Goal: Information Seeking & Learning: Check status

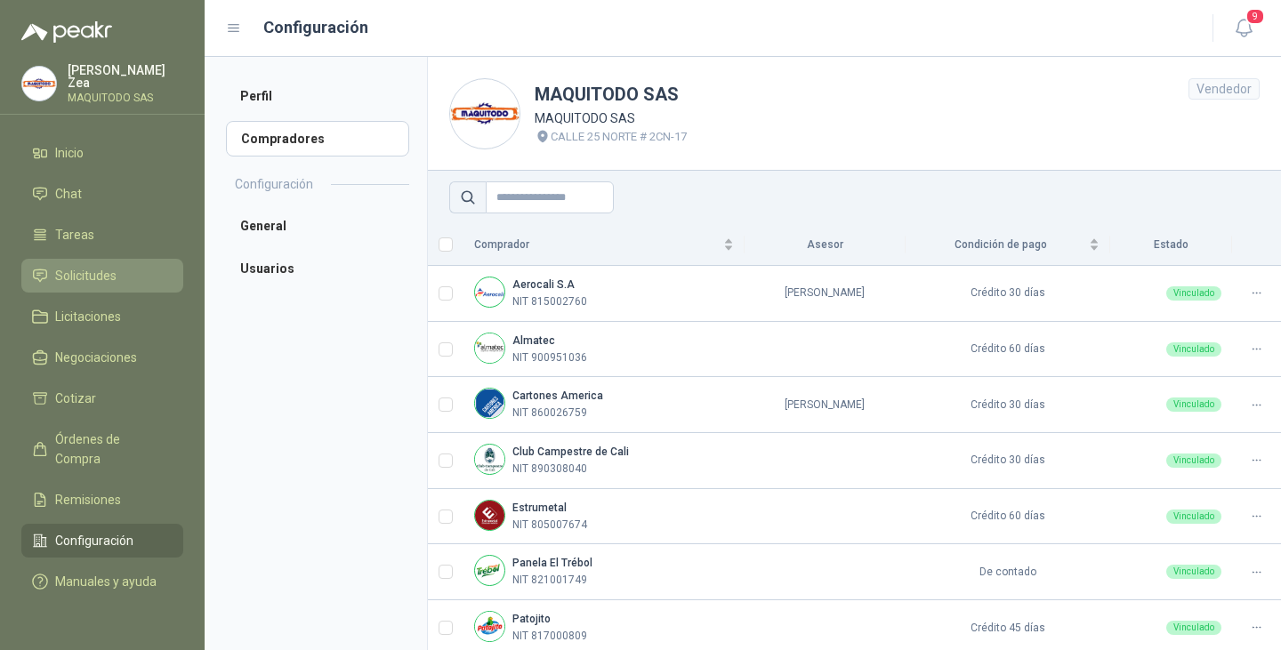
click at [104, 274] on span "Solicitudes" at bounding box center [85, 276] width 61 height 20
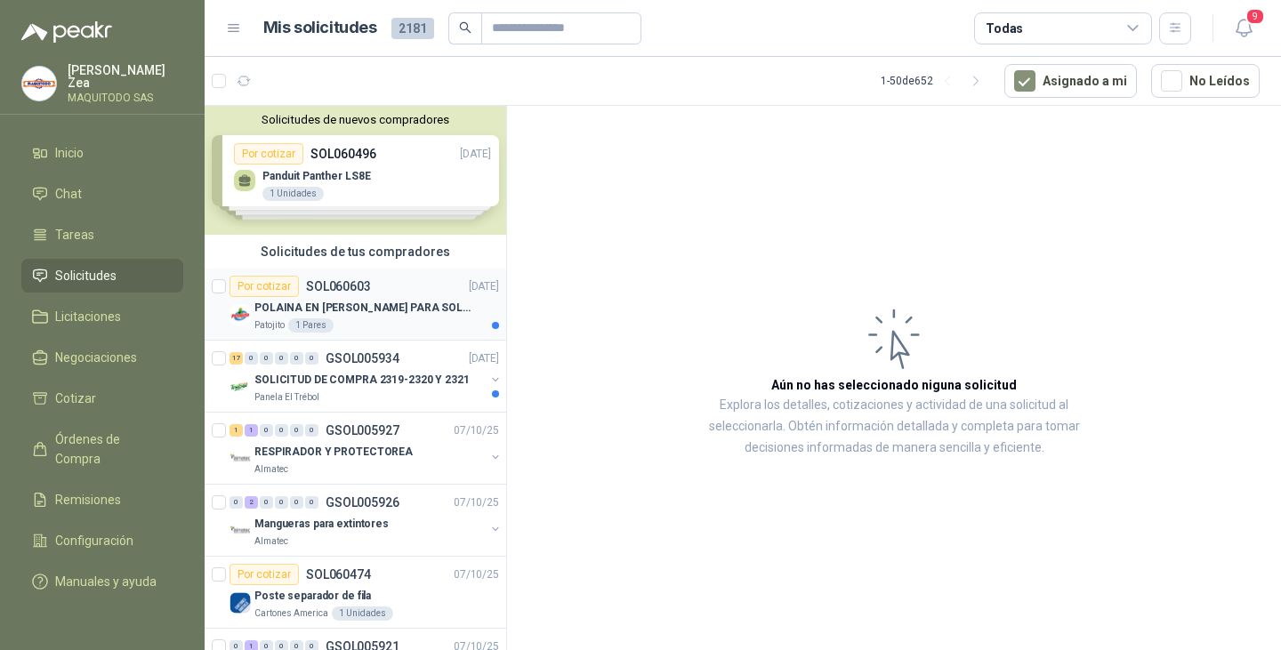
click at [387, 306] on p "POLAINA EN [PERSON_NAME] PARA SOLDADOR / ADJUNTAR FICHA TECNICA" at bounding box center [364, 308] width 221 height 17
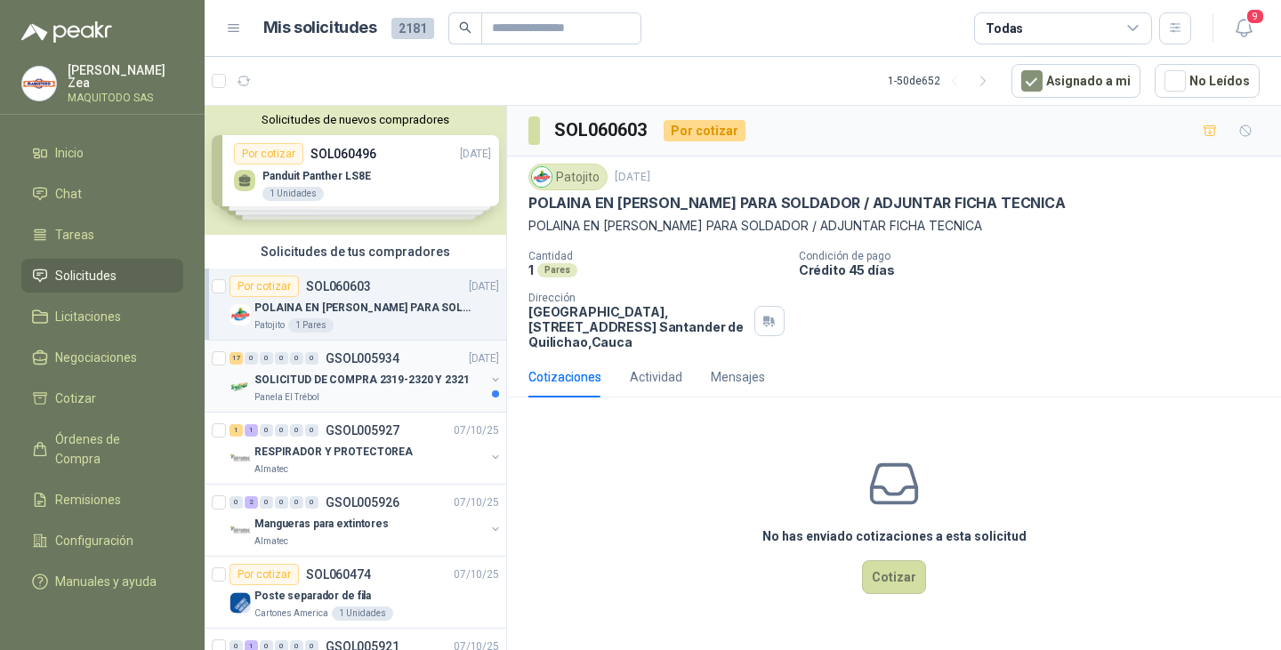
click at [360, 388] on p "SOLICITUD DE COMPRA 2319-2320 Y 2321" at bounding box center [361, 380] width 215 height 17
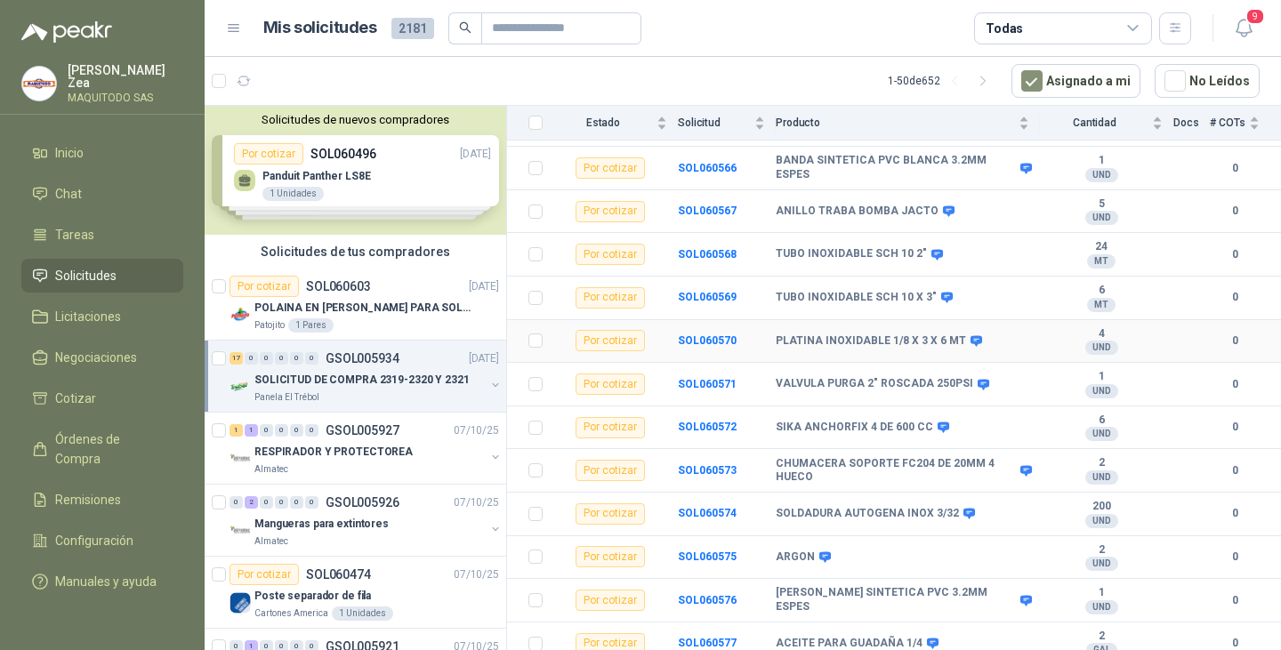
scroll to position [430, 0]
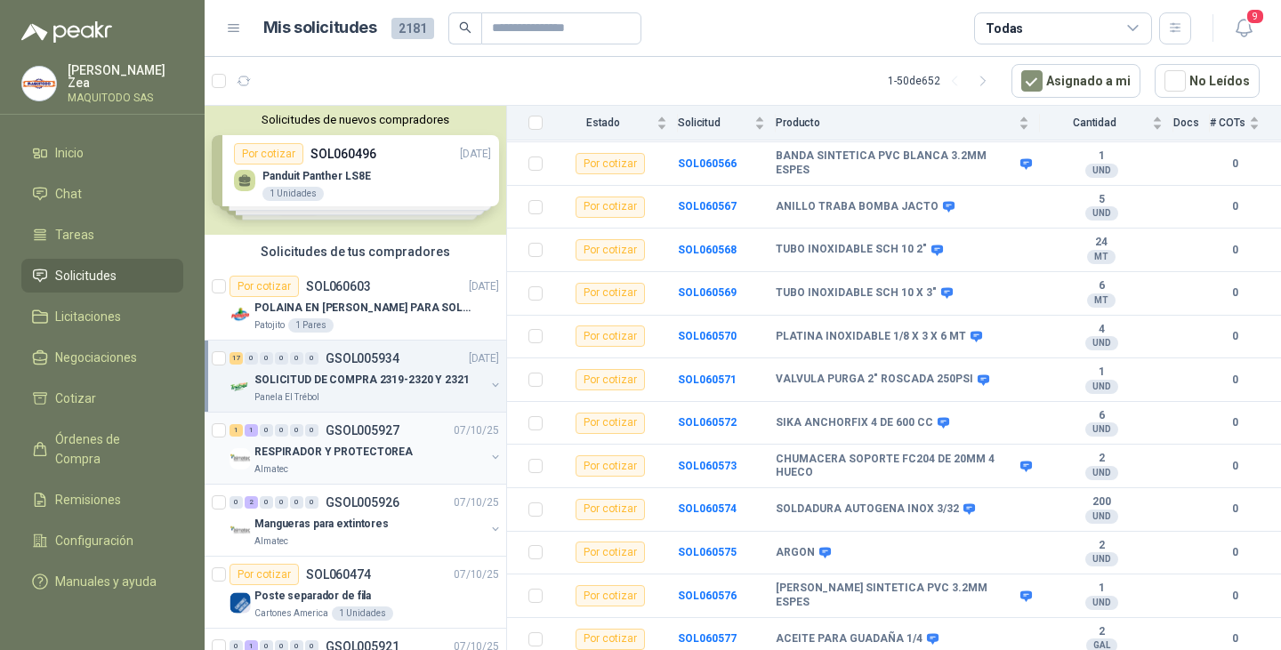
click at [408, 430] on div "1 1 0 0 0 0 GSOL005927 [DATE]" at bounding box center [365, 430] width 273 height 21
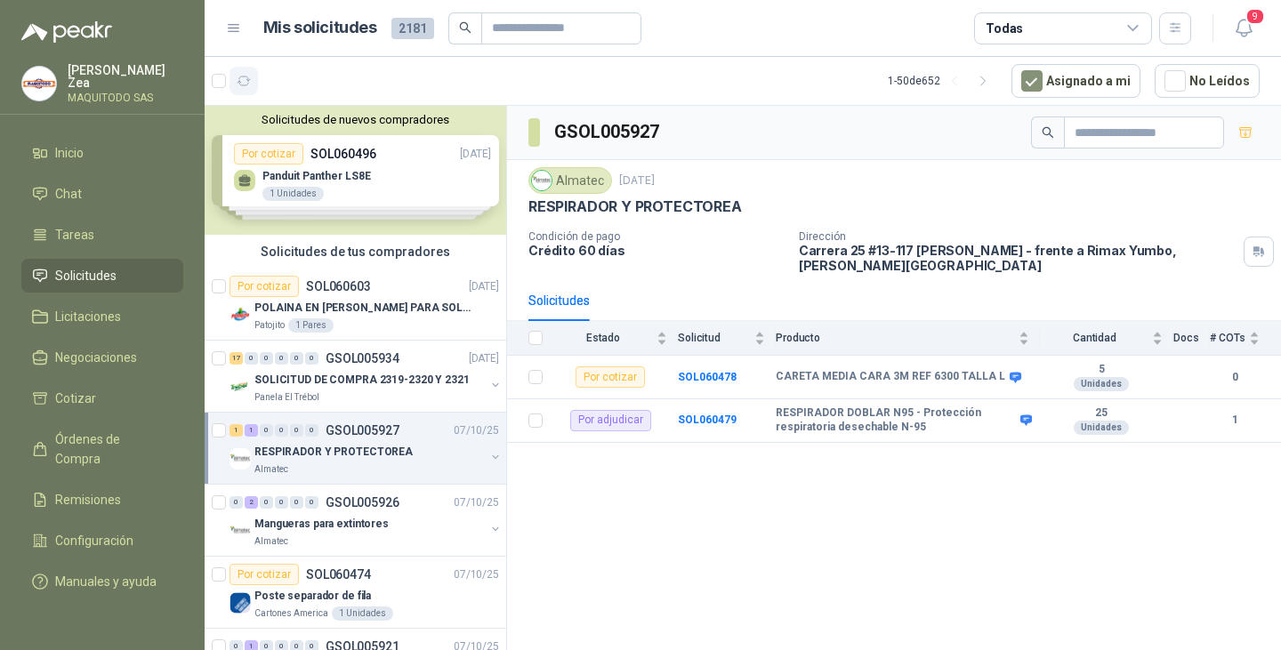
click at [239, 85] on icon "button" at bounding box center [244, 81] width 15 height 15
click at [1238, 28] on icon "button" at bounding box center [1244, 28] width 22 height 22
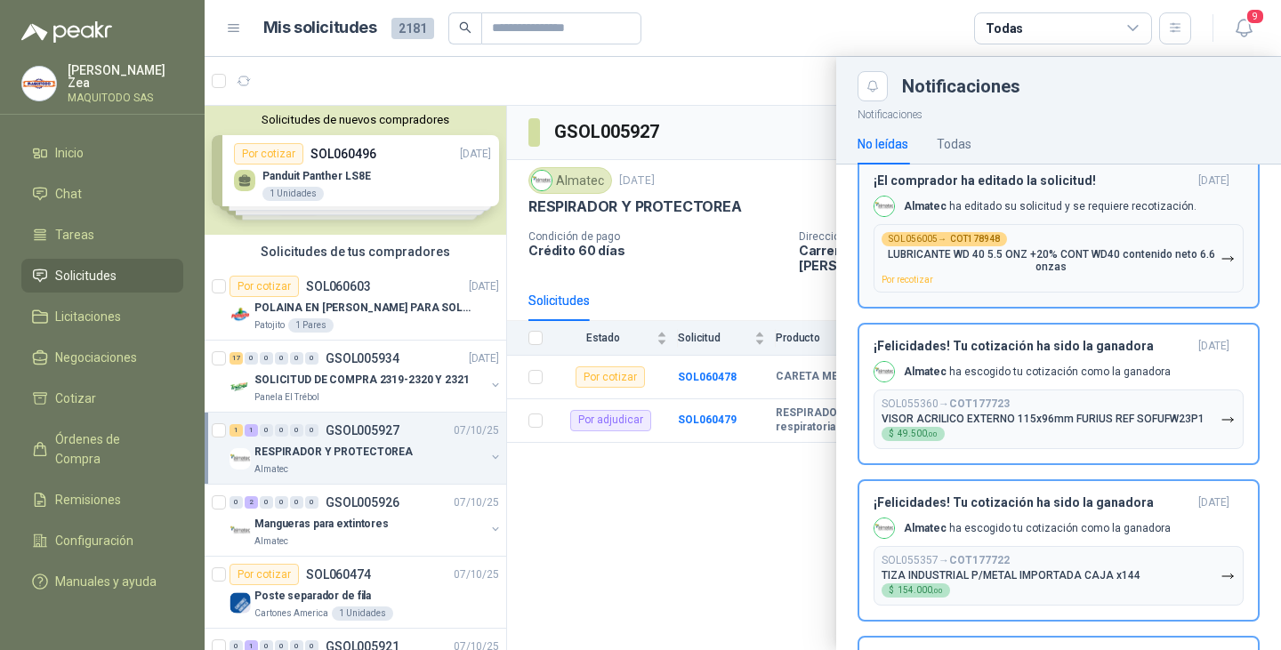
scroll to position [623, 0]
click at [722, 68] on div at bounding box center [743, 353] width 1076 height 593
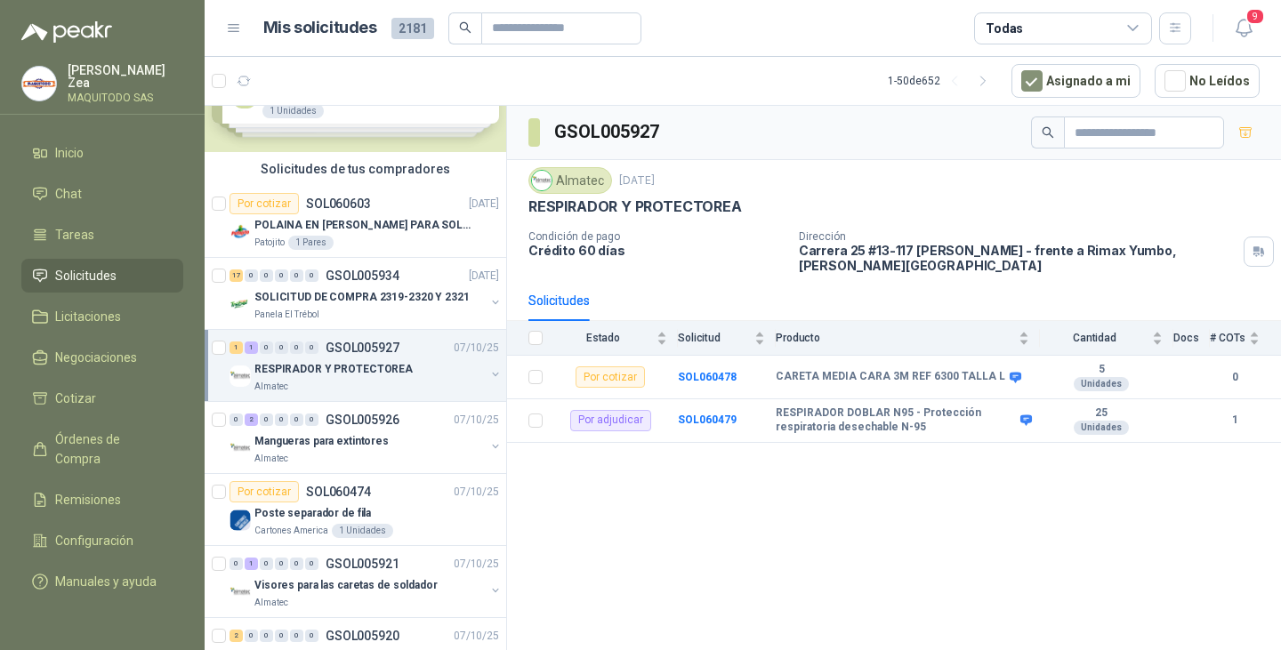
scroll to position [0, 0]
